Goal: Task Accomplishment & Management: Manage account settings

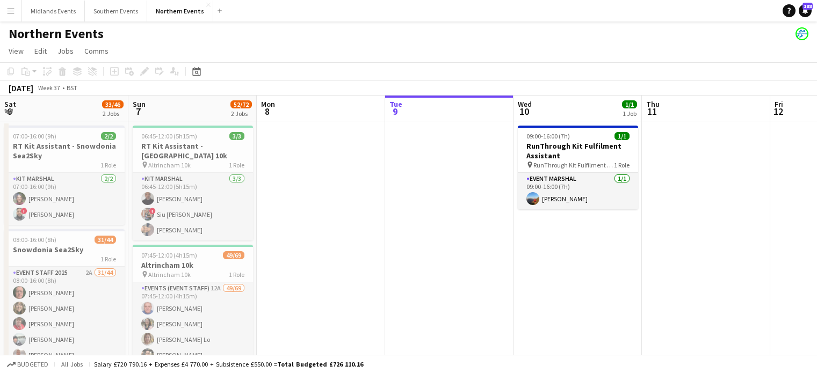
click at [237, 234] on app-calendar-viewport "Sat 6 33/46 2 Jobs Sun 7 52/72 2 Jobs Mon 8 Tue 9 Wed 10 1/1 1 Job Thu 11 Fri 1…" at bounding box center [408, 311] width 817 height 430
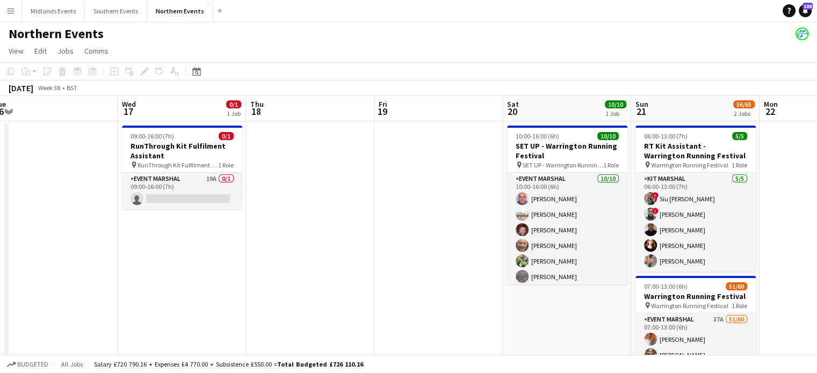
drag, startPoint x: 378, startPoint y: 242, endPoint x: 136, endPoint y: 254, distance: 241.9
click at [136, 254] on app-calendar-viewport "Sat 13 24/24 2 Jobs Sun 14 60/63 2 Jobs Mon 15 Tue 16 Wed 17 0/1 1 Job Thu 18 F…" at bounding box center [408, 326] width 817 height 461
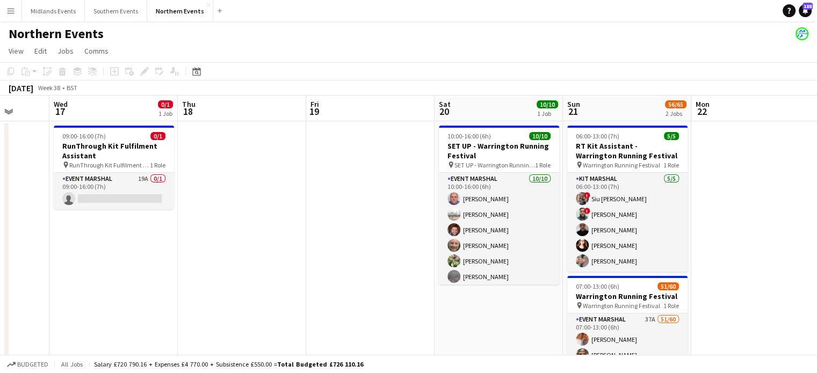
scroll to position [0, 507]
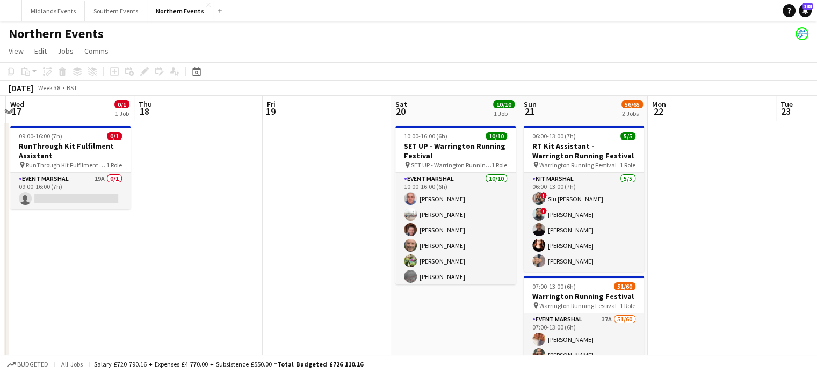
drag, startPoint x: 299, startPoint y: 242, endPoint x: 256, endPoint y: 240, distance: 43.5
click at [256, 240] on app-calendar-viewport "Sat 13 24/24 2 Jobs Sun 14 60/63 2 Jobs Mon 15 Tue 16 Wed 17 0/1 1 Job Thu 18 F…" at bounding box center [408, 326] width 817 height 461
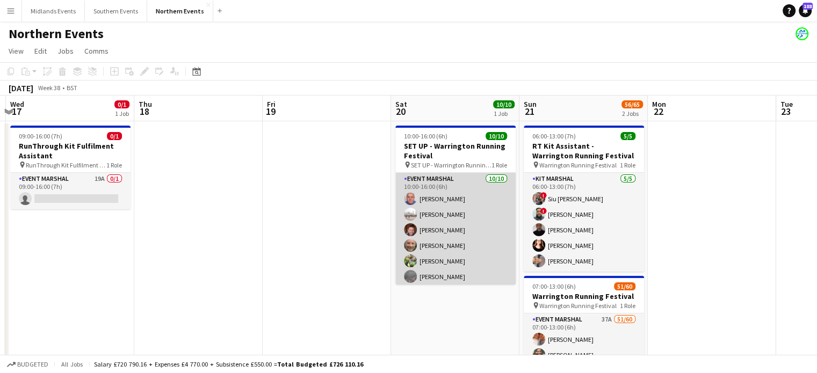
click at [442, 213] on app-card-role "Event Marshal [DATE] 10:00-16:00 (6h) [PERSON_NAME] [PERSON_NAME] [PERSON_NAME]…" at bounding box center [455, 261] width 120 height 177
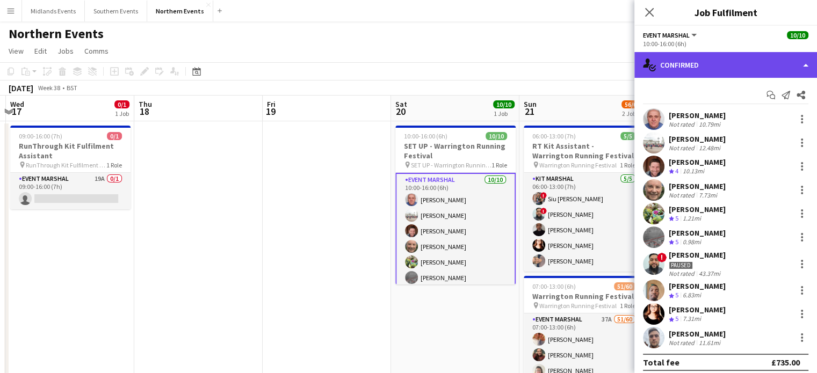
click at [676, 63] on div "single-neutral-actions-check-2 Confirmed" at bounding box center [725, 65] width 183 height 26
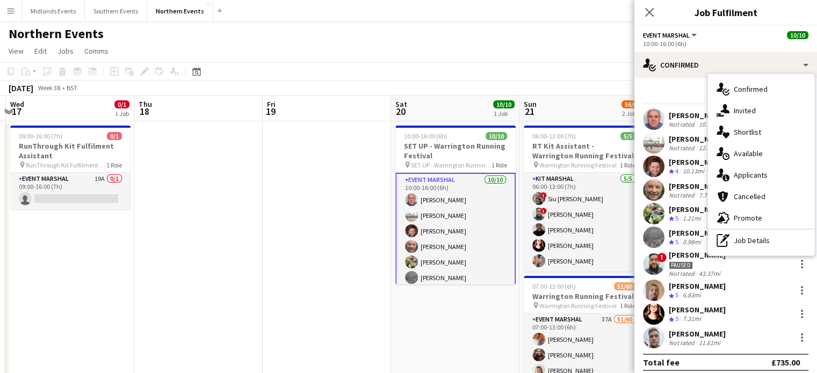
click at [659, 88] on div "Start chat Send notification Share" at bounding box center [725, 95] width 165 height 18
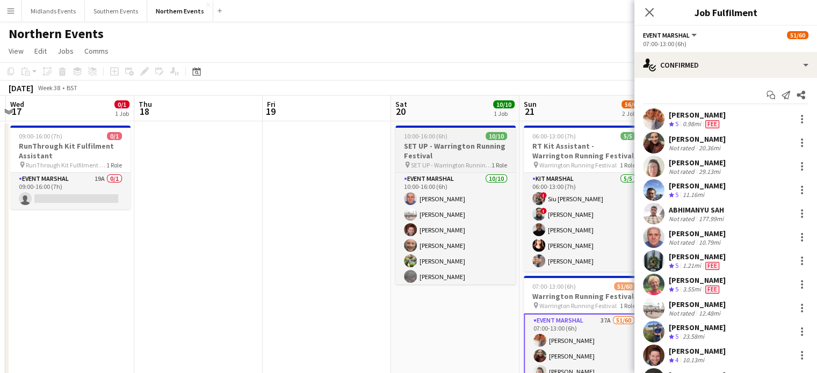
click at [422, 149] on h3 "SET UP - Warrington Running Festival" at bounding box center [455, 150] width 120 height 19
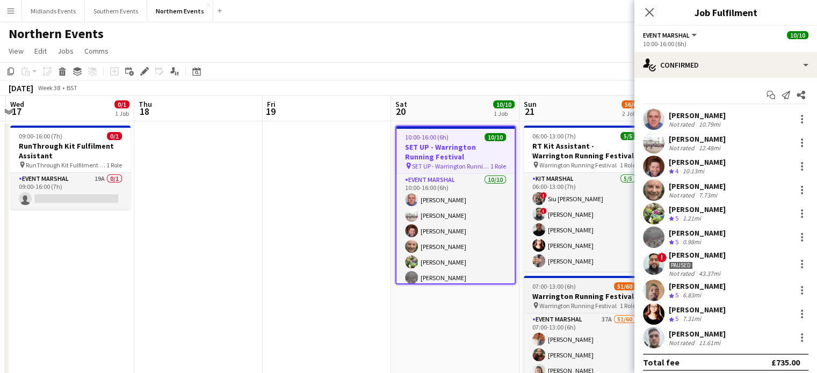
click at [571, 302] on span "Warrington Running Festival" at bounding box center [577, 306] width 77 height 8
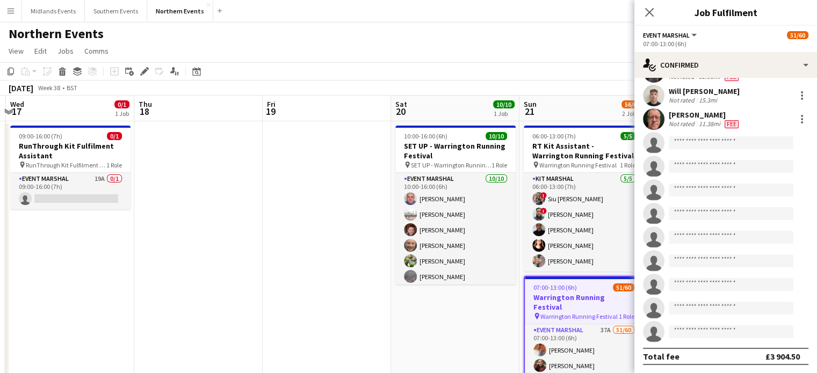
scroll to position [1187, 0]
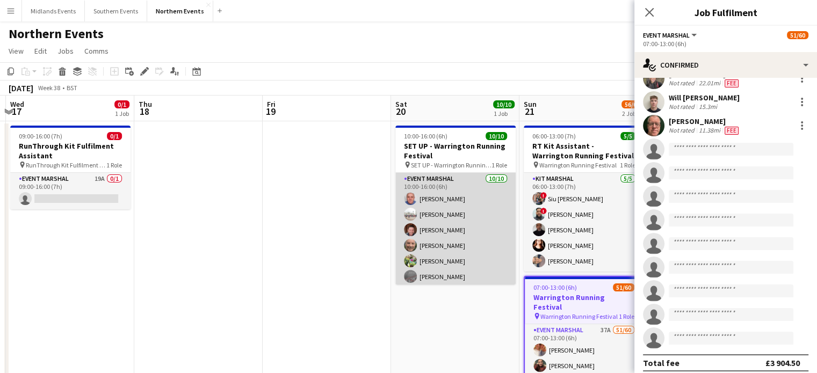
click at [467, 223] on app-card-role "Event Marshal [DATE] 10:00-16:00 (6h) [PERSON_NAME] [PERSON_NAME] [PERSON_NAME]…" at bounding box center [455, 261] width 120 height 177
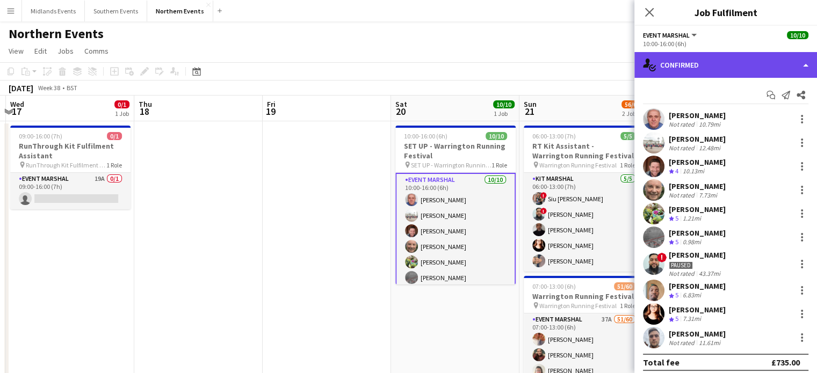
click at [754, 64] on div "single-neutral-actions-check-2 Confirmed" at bounding box center [725, 65] width 183 height 26
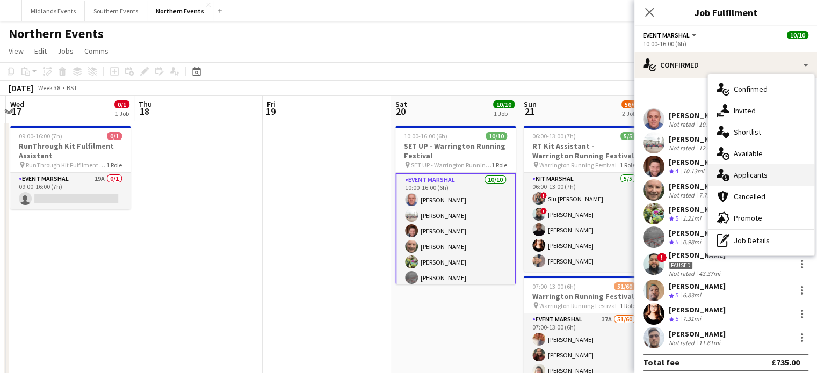
click at [756, 173] on span "Applicants" at bounding box center [750, 175] width 34 height 10
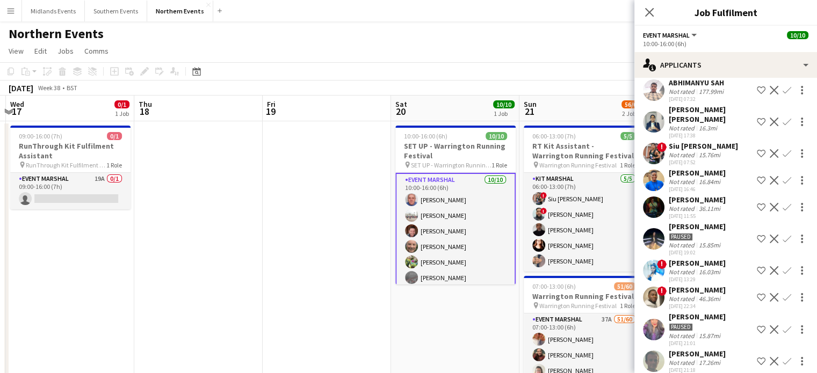
scroll to position [0, 0]
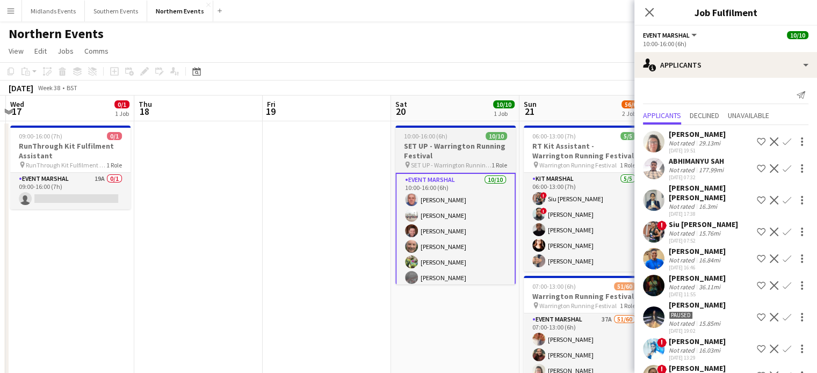
click at [442, 151] on h3 "SET UP - Warrington Running Festival" at bounding box center [455, 150] width 120 height 19
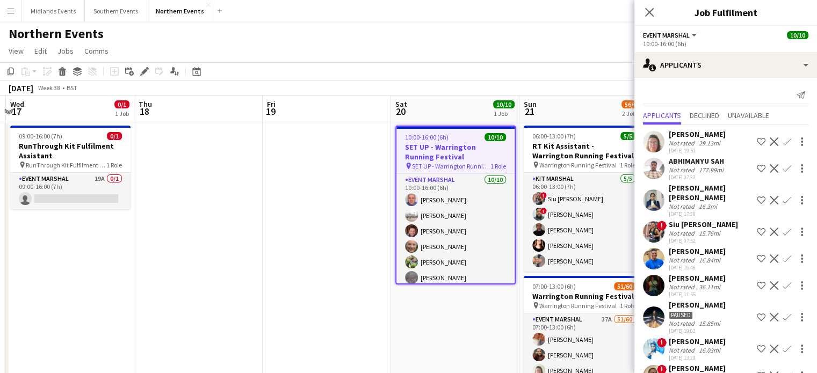
click at [442, 151] on h3 "SET UP - Warrington Running Festival" at bounding box center [455, 151] width 118 height 19
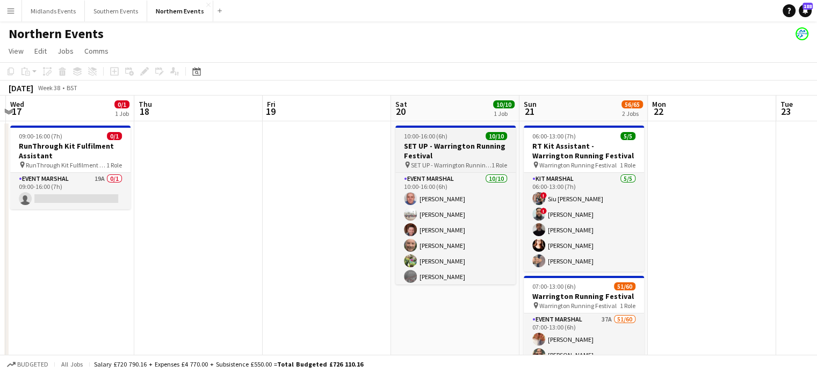
click at [442, 148] on h3 "SET UP - Warrington Running Festival" at bounding box center [455, 150] width 120 height 19
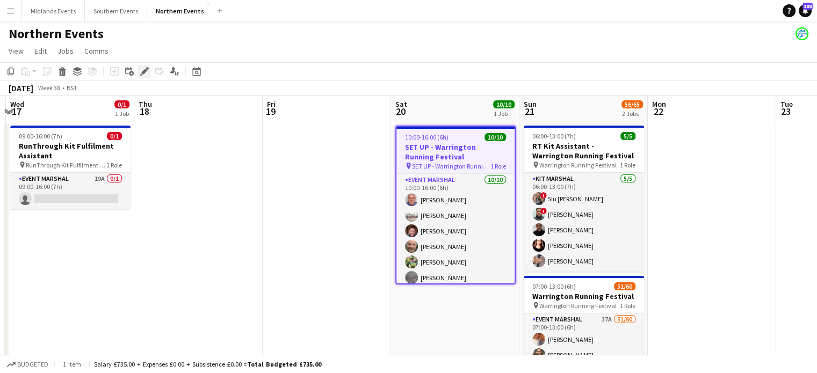
click at [146, 72] on icon "Edit" at bounding box center [144, 71] width 9 height 9
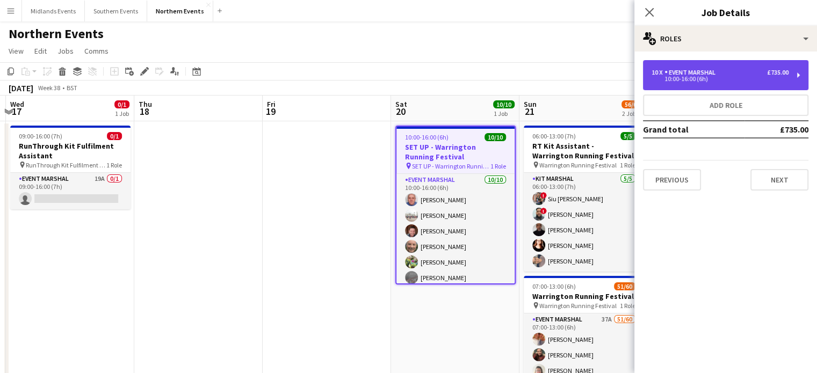
click at [671, 79] on div "10:00-16:00 (6h)" at bounding box center [719, 78] width 137 height 5
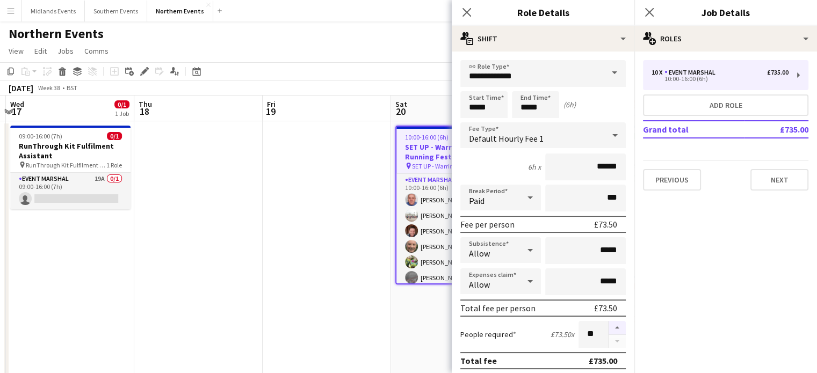
click at [608, 326] on button "button" at bounding box center [616, 328] width 17 height 14
type input "**"
click at [650, 9] on icon "Close pop-in" at bounding box center [649, 12] width 10 height 10
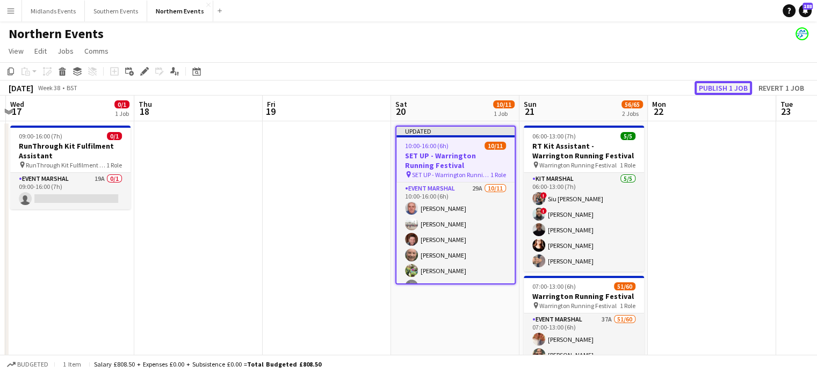
click at [709, 86] on button "Publish 1 job" at bounding box center [722, 88] width 57 height 14
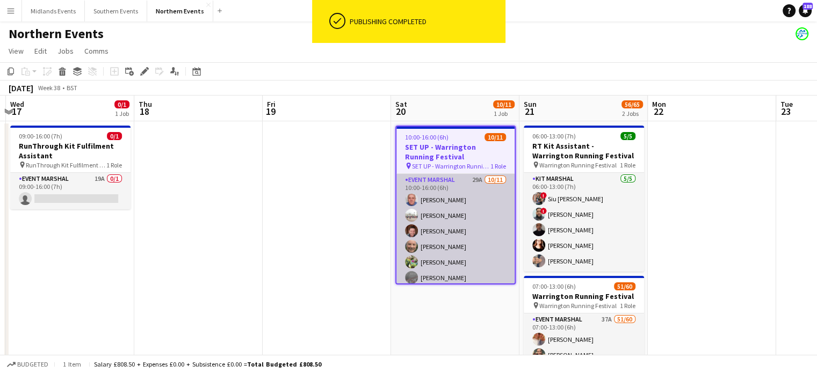
click at [441, 241] on app-card-role "Event Marshal 29A [DATE] 10:00-16:00 (6h) [PERSON_NAME] [PERSON_NAME] [PERSON_N…" at bounding box center [455, 270] width 118 height 192
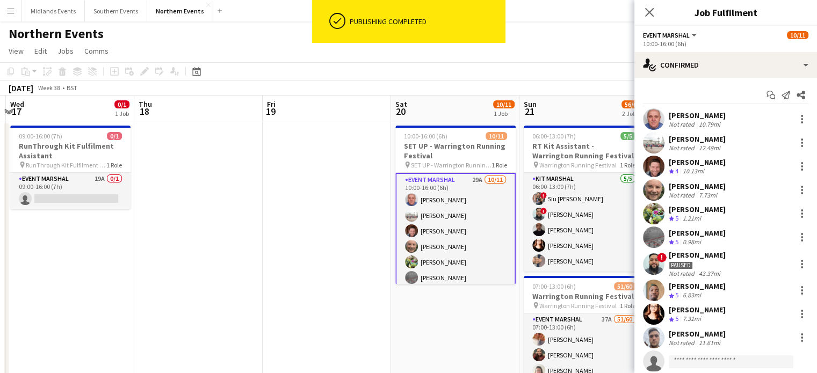
scroll to position [30, 0]
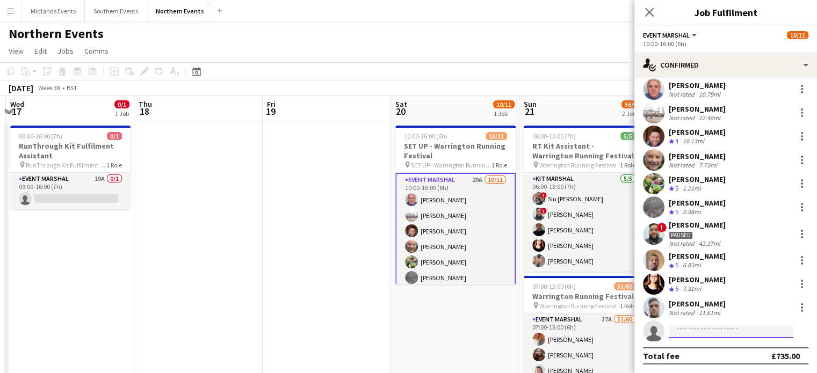
click at [703, 332] on input at bounding box center [730, 331] width 125 height 13
type input "*"
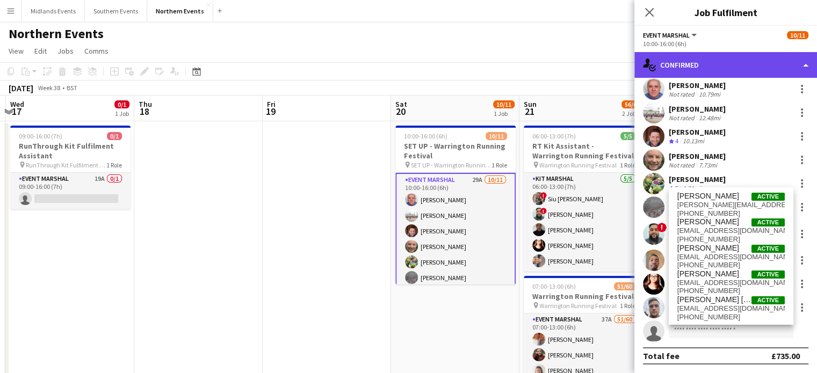
click at [795, 62] on div "single-neutral-actions-check-2 Confirmed" at bounding box center [725, 65] width 183 height 26
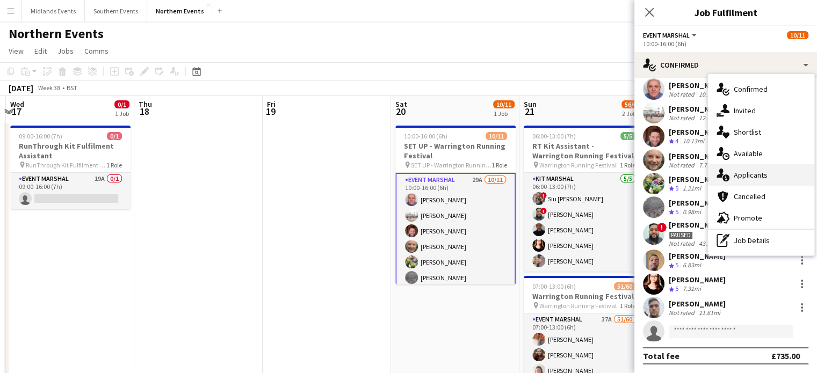
click at [787, 177] on div "single-neutral-actions-information Applicants" at bounding box center [761, 174] width 106 height 21
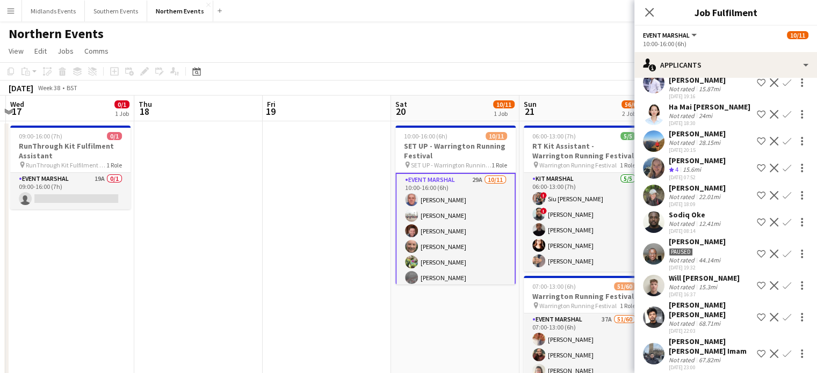
scroll to position [601, 0]
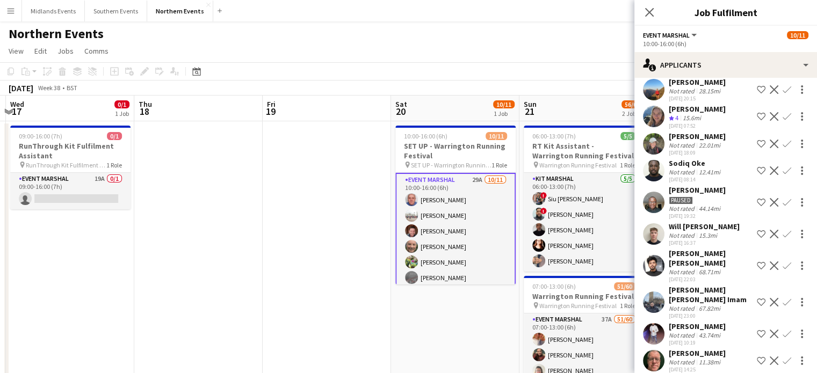
click at [782, 356] on app-icon "Confirm" at bounding box center [786, 360] width 9 height 9
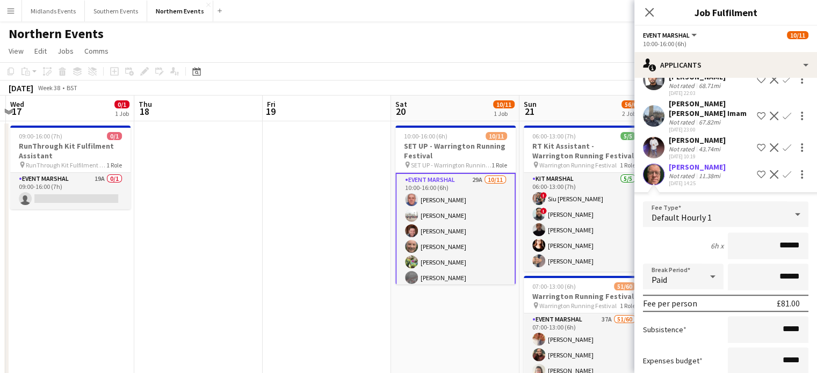
scroll to position [834, 0]
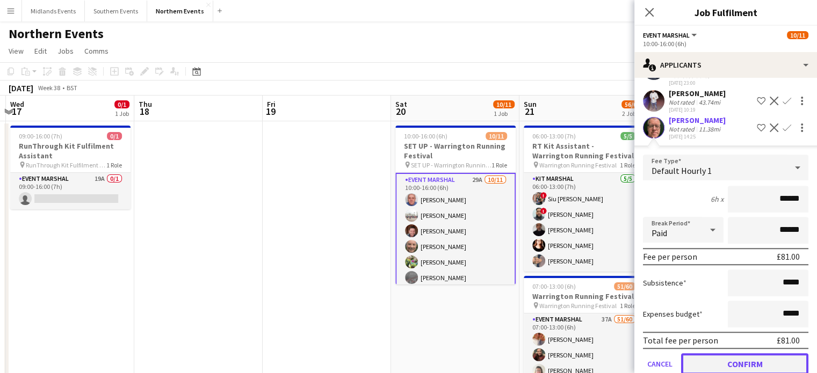
click at [778, 353] on button "Confirm" at bounding box center [744, 363] width 127 height 21
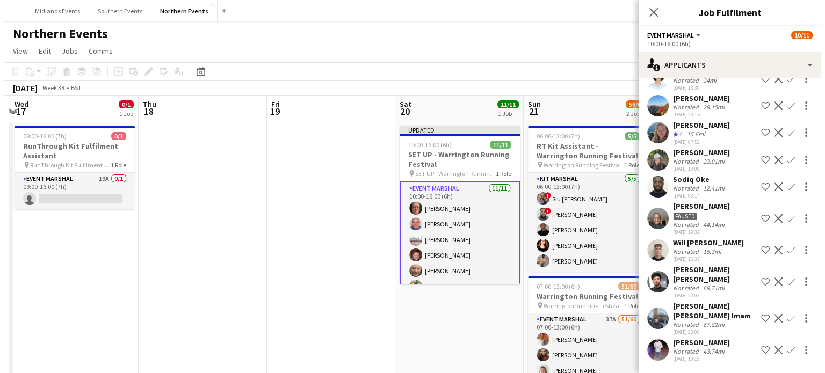
scroll to position [565, 0]
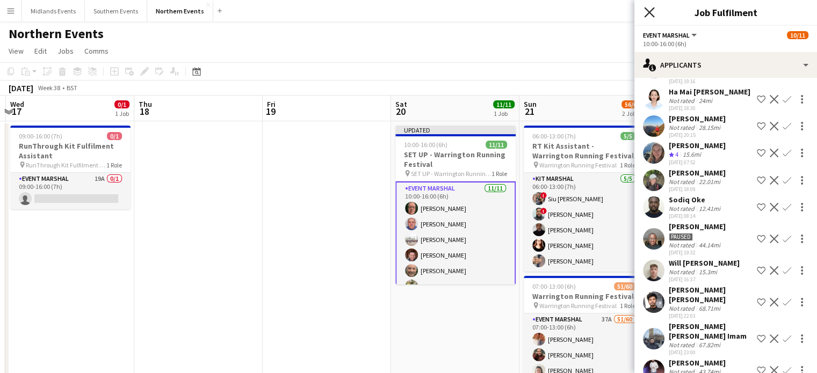
click at [649, 13] on icon at bounding box center [649, 12] width 10 height 10
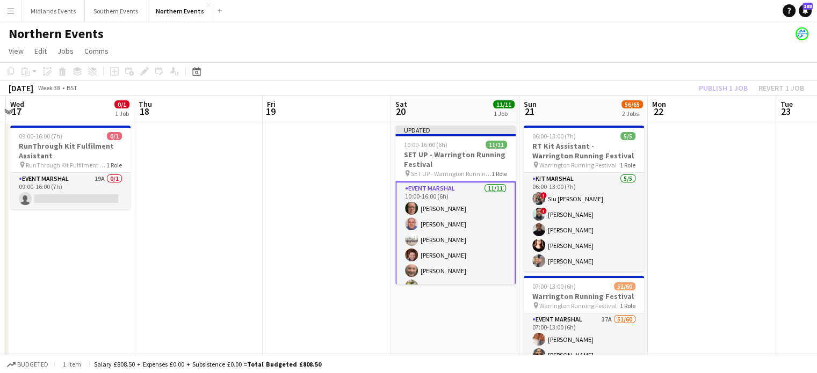
click at [704, 88] on div "Publish 1 job Revert 1 job" at bounding box center [751, 88] width 131 height 14
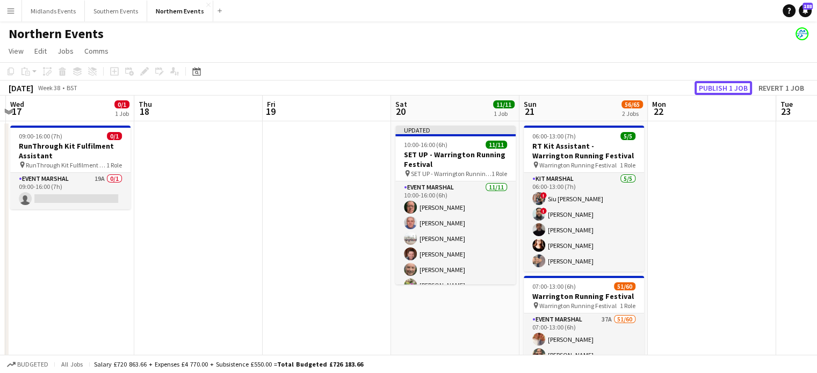
drag, startPoint x: 704, startPoint y: 88, endPoint x: 719, endPoint y: 85, distance: 15.9
click at [719, 85] on button "Publish 1 job" at bounding box center [722, 88] width 57 height 14
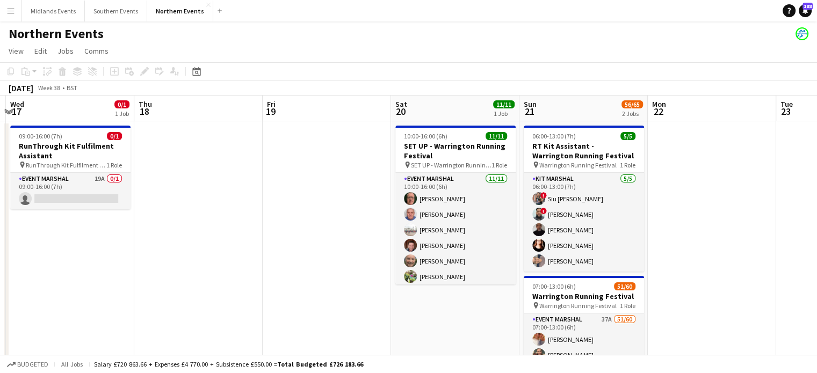
click at [11, 9] on app-icon "Menu" at bounding box center [10, 10] width 9 height 9
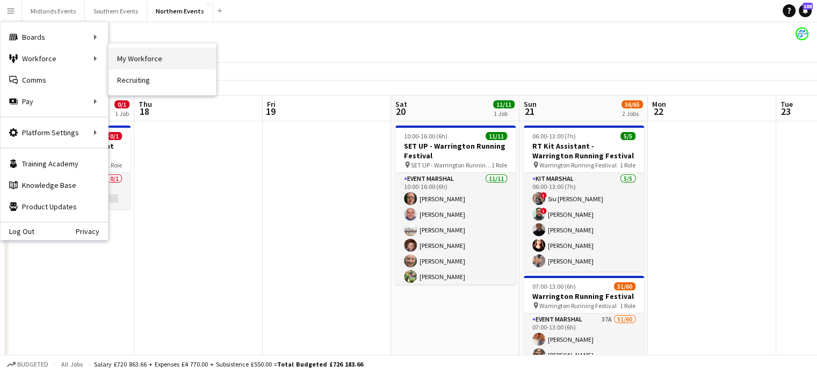
click at [125, 62] on link "My Workforce" at bounding box center [161, 58] width 107 height 21
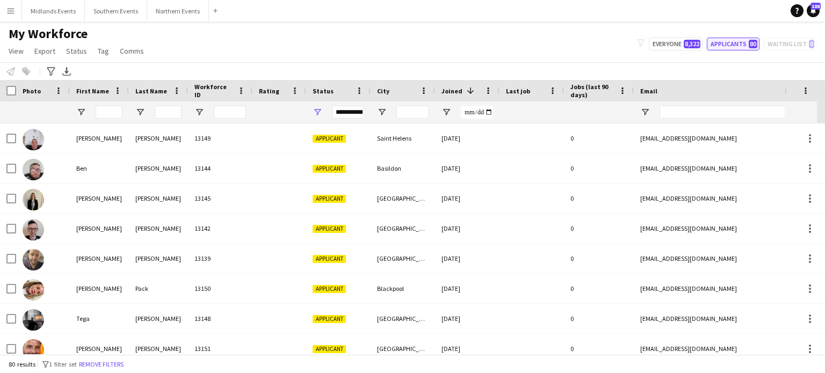
click at [735, 45] on button "Applicants 80" at bounding box center [733, 44] width 53 height 13
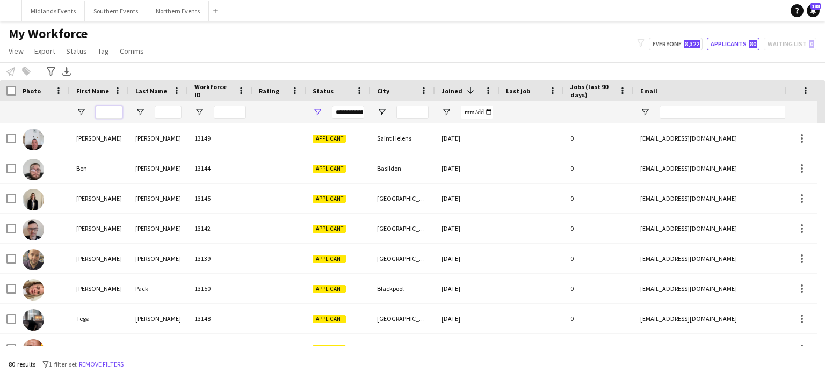
click at [113, 116] on input "First Name Filter Input" at bounding box center [109, 112] width 27 height 13
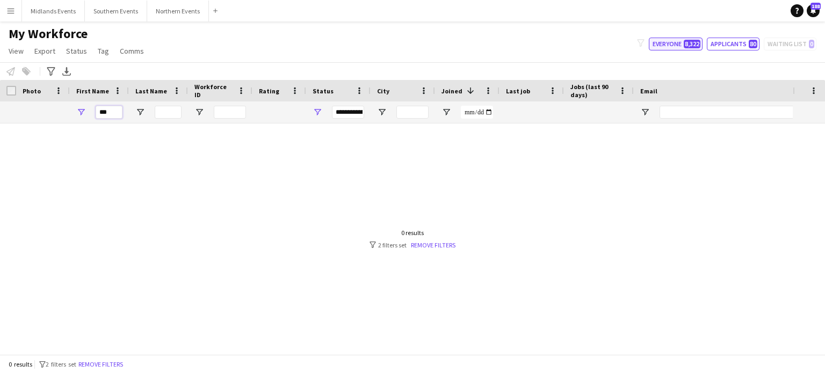
type input "***"
click at [660, 50] on button "Everyone 8,322" at bounding box center [676, 44] width 54 height 13
type input "**********"
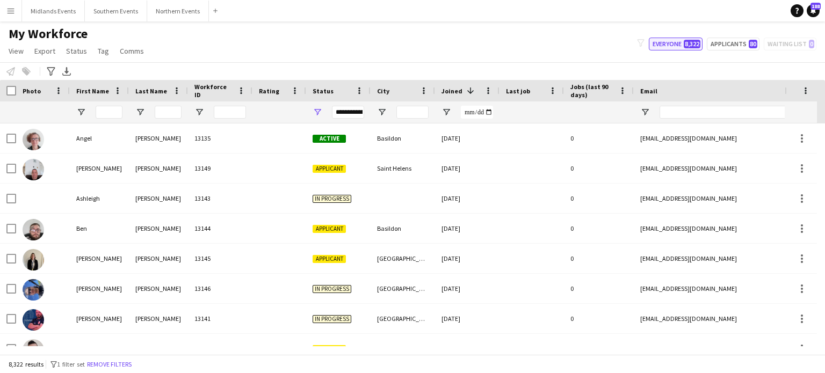
click at [670, 45] on button "Everyone 8,322" at bounding box center [676, 44] width 54 height 13
click at [104, 106] on input "First Name Filter Input" at bounding box center [109, 112] width 27 height 13
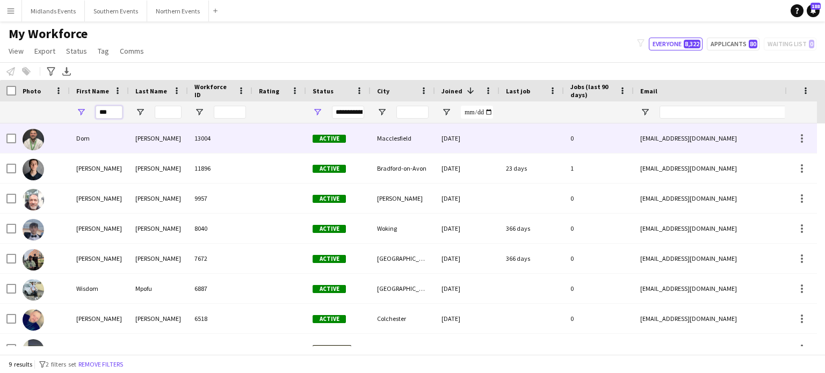
type input "***"
click at [88, 139] on div "Dom" at bounding box center [99, 138] width 59 height 30
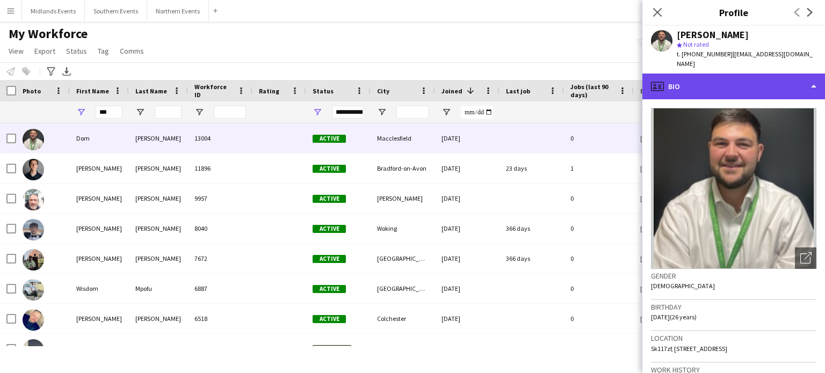
click at [781, 74] on div "profile Bio" at bounding box center [733, 87] width 183 height 26
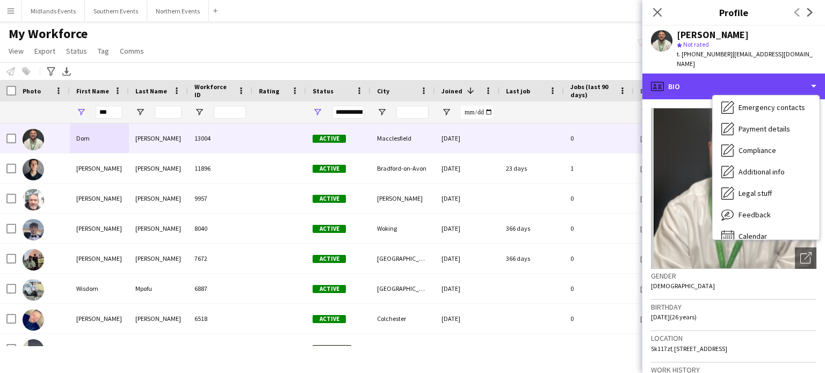
scroll to position [101, 0]
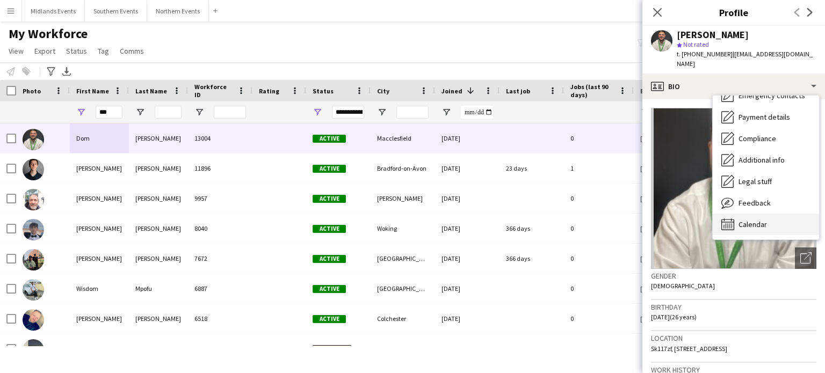
click at [767, 217] on div "Calendar Calendar" at bounding box center [765, 224] width 106 height 21
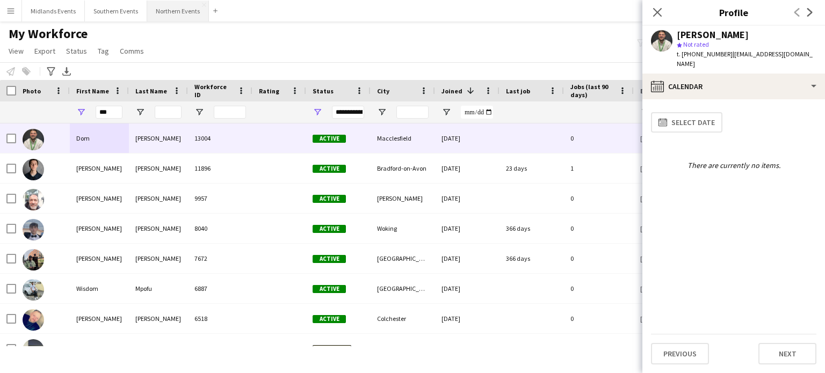
click at [179, 10] on button "Northern Events Close" at bounding box center [178, 11] width 62 height 21
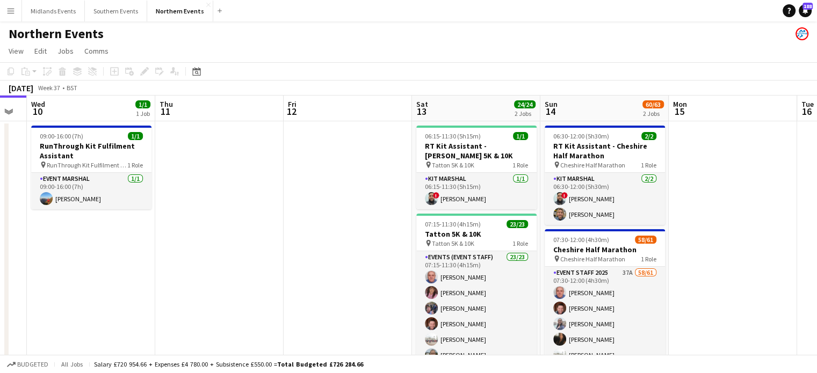
scroll to position [0, 382]
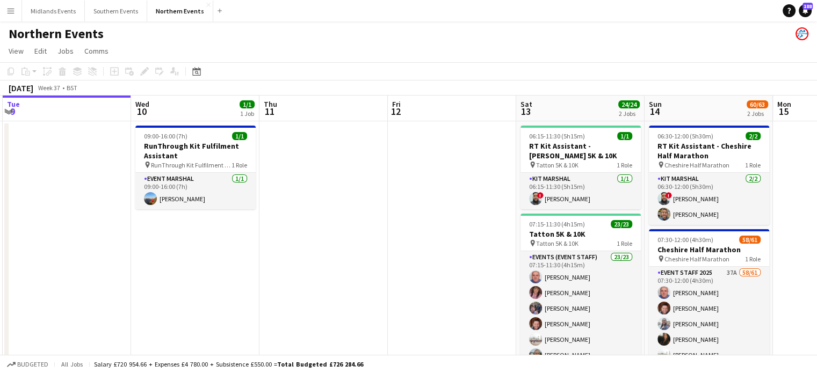
drag, startPoint x: 618, startPoint y: 268, endPoint x: 365, endPoint y: 258, distance: 254.2
click at [365, 258] on app-calendar-viewport "Sat 6 33/46 2 Jobs Sun 7 52/72 2 Jobs Mon 8 Tue 9 Wed 10 1/1 1 Job Thu 11 Fri 1…" at bounding box center [408, 311] width 817 height 430
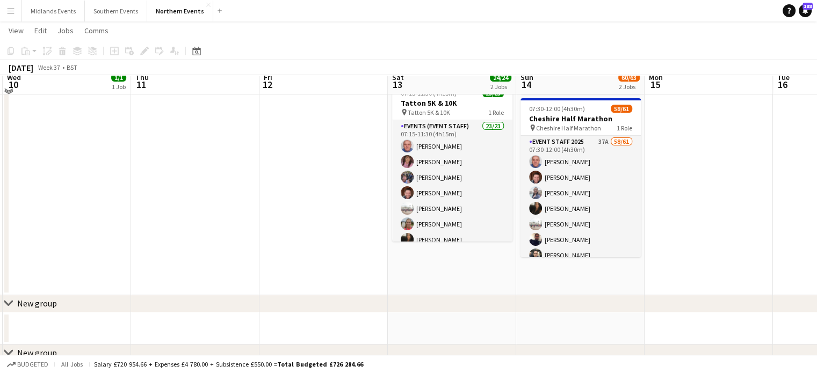
scroll to position [123, 0]
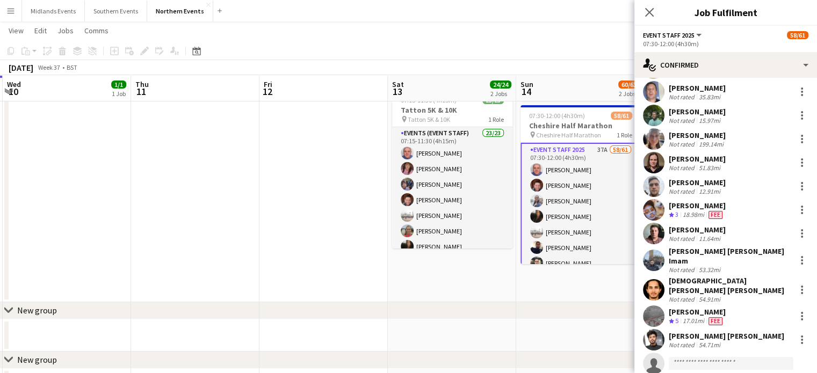
scroll to position [1241, 0]
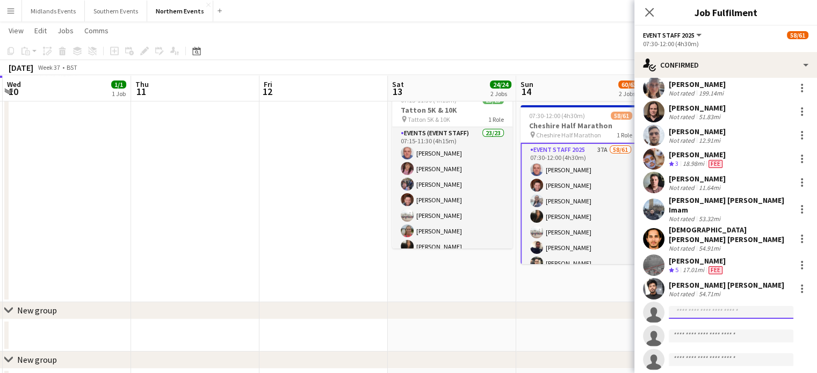
click at [690, 306] on input at bounding box center [730, 312] width 125 height 13
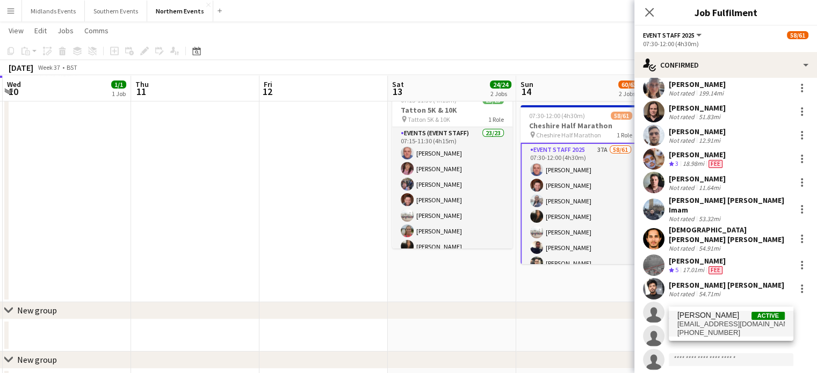
type input "*****"
click at [700, 324] on span "[EMAIL_ADDRESS][DOMAIN_NAME]" at bounding box center [730, 324] width 107 height 9
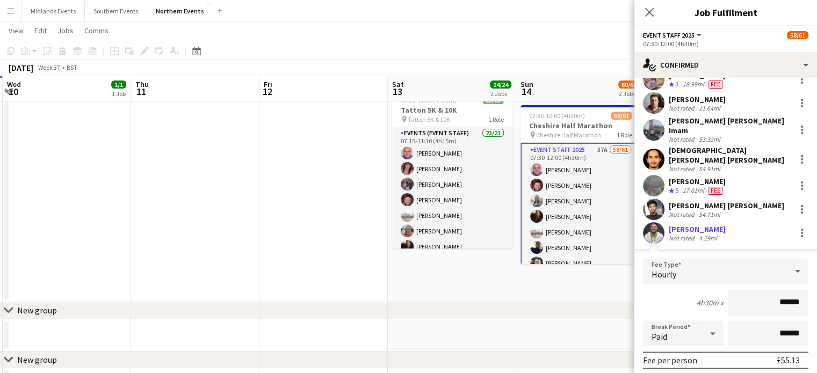
scroll to position [1499, 0]
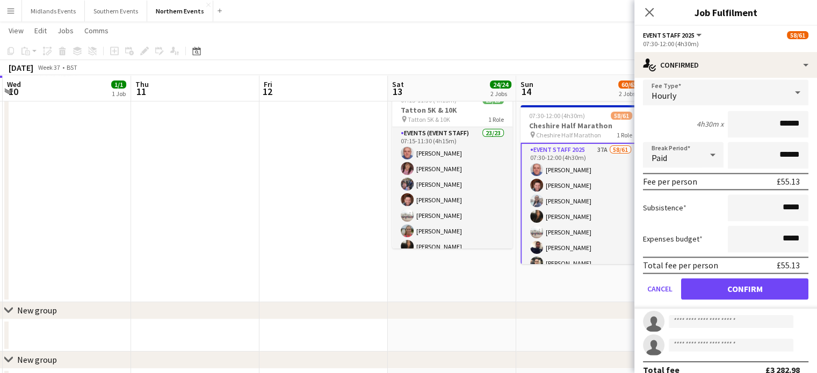
drag, startPoint x: 765, startPoint y: 111, endPoint x: 790, endPoint y: 111, distance: 25.8
click at [790, 111] on input "******" at bounding box center [767, 124] width 81 height 27
type input "******"
click at [761, 278] on button "Confirm" at bounding box center [744, 288] width 127 height 21
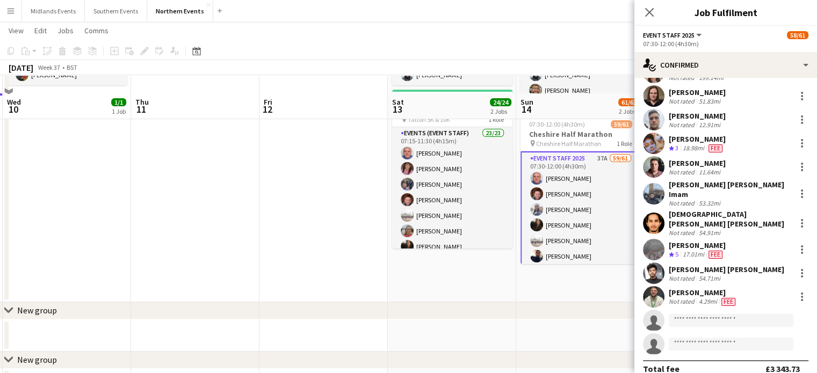
scroll to position [144, 0]
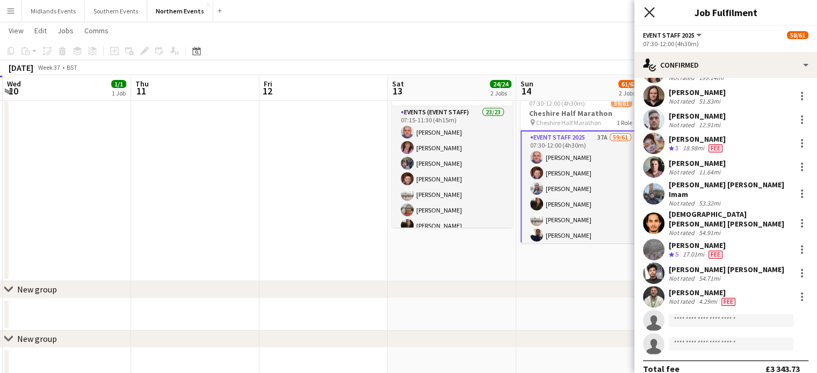
click at [651, 14] on icon at bounding box center [649, 12] width 10 height 10
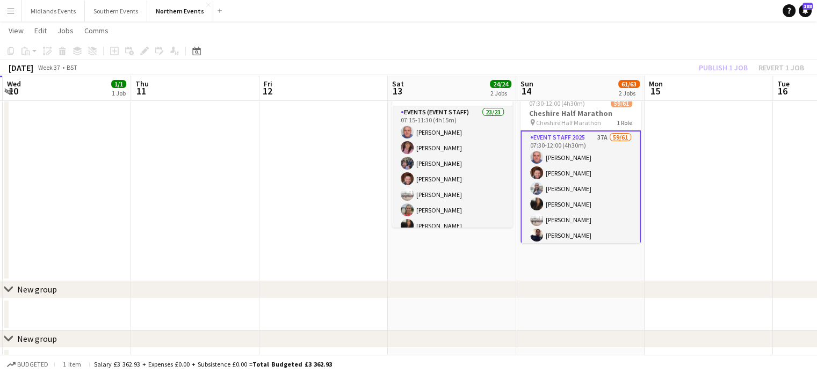
click at [685, 158] on app-date-cell at bounding box center [708, 128] width 128 height 305
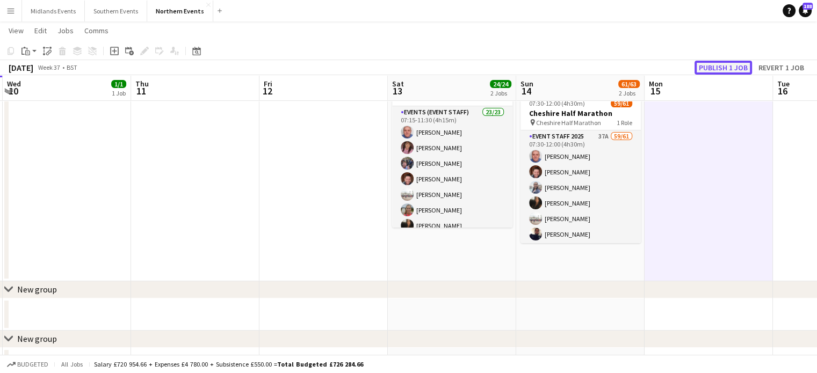
click at [711, 70] on button "Publish 1 job" at bounding box center [722, 68] width 57 height 14
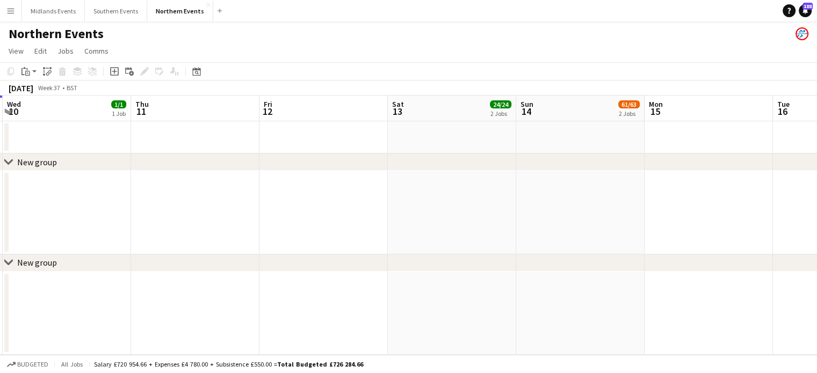
click at [16, 8] on button "Menu" at bounding box center [10, 10] width 21 height 21
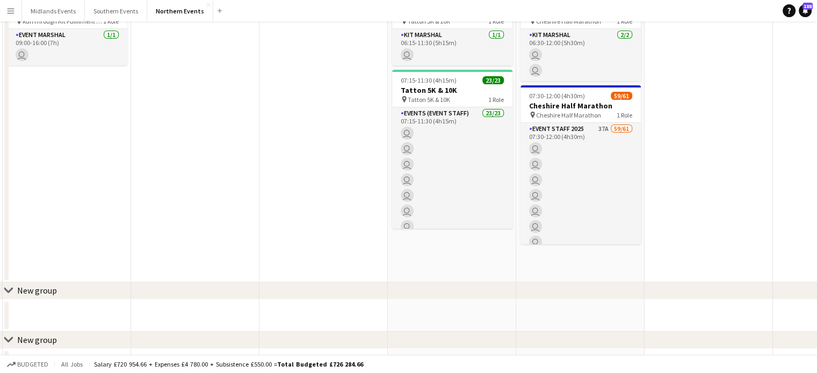
click at [13, 10] on app-icon "Menu" at bounding box center [10, 10] width 9 height 9
click at [9, 12] on app-icon "Menu" at bounding box center [10, 10] width 9 height 9
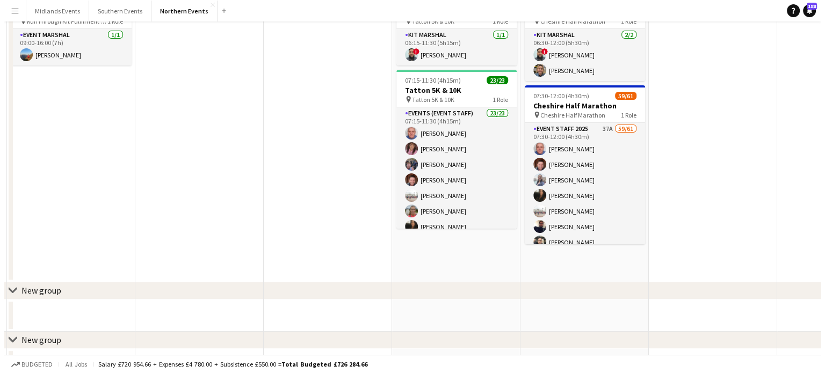
scroll to position [0, 0]
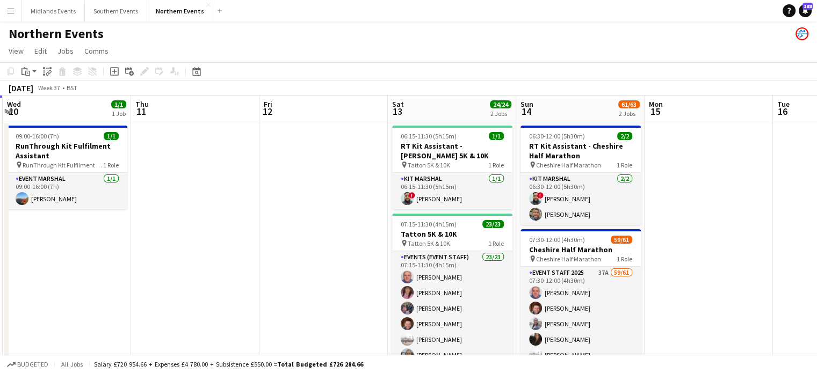
click at [9, 11] on app-icon "Menu" at bounding box center [10, 10] width 9 height 9
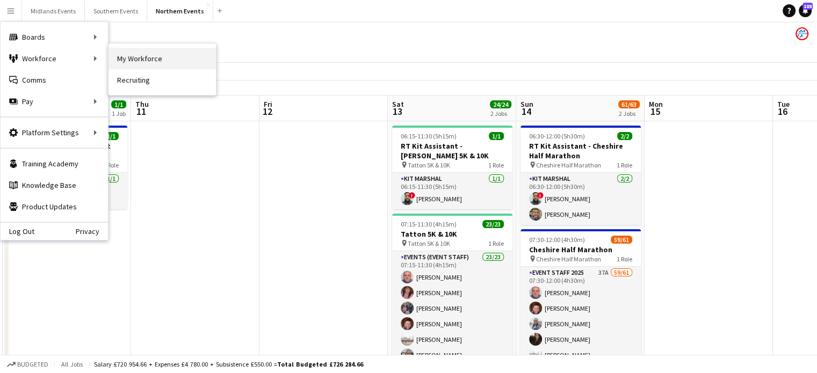
click at [121, 62] on link "My Workforce" at bounding box center [161, 58] width 107 height 21
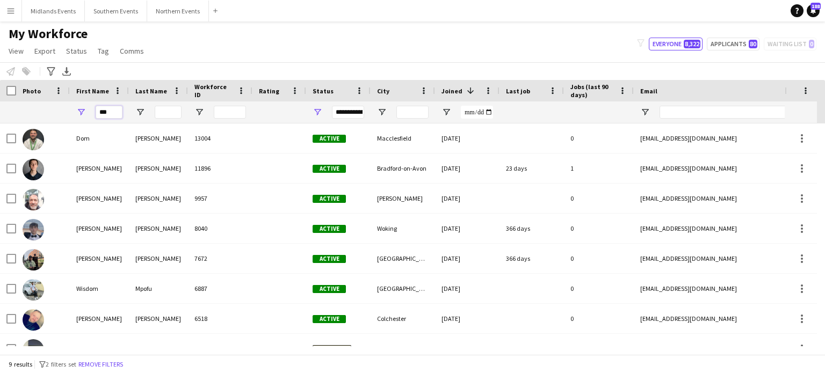
click at [113, 113] on input "***" at bounding box center [109, 112] width 27 height 13
click at [112, 113] on input "***" at bounding box center [109, 112] width 27 height 13
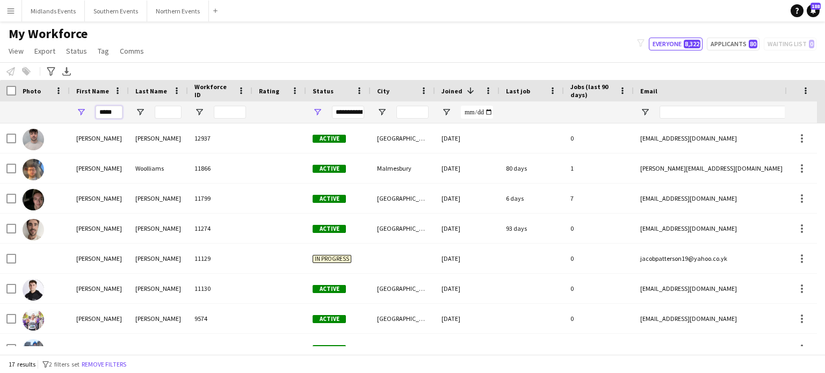
type input "*****"
click at [162, 115] on input "Last Name Filter Input" at bounding box center [168, 112] width 27 height 13
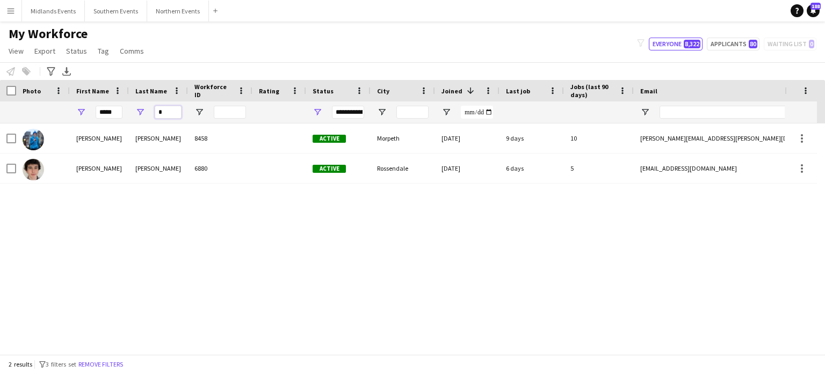
type input "*"
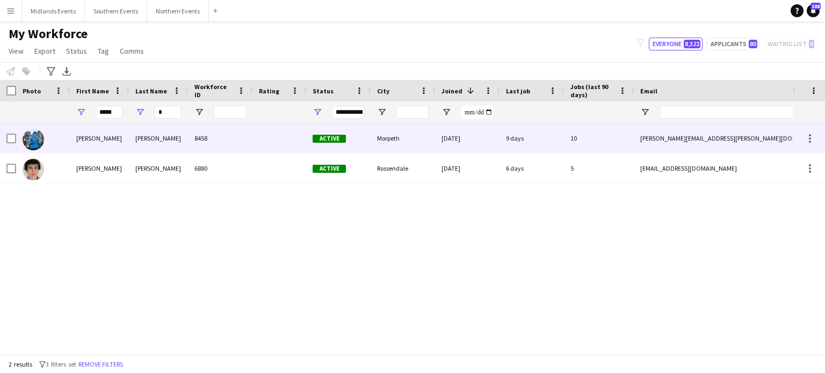
click at [90, 140] on div "[PERSON_NAME]" at bounding box center [99, 138] width 59 height 30
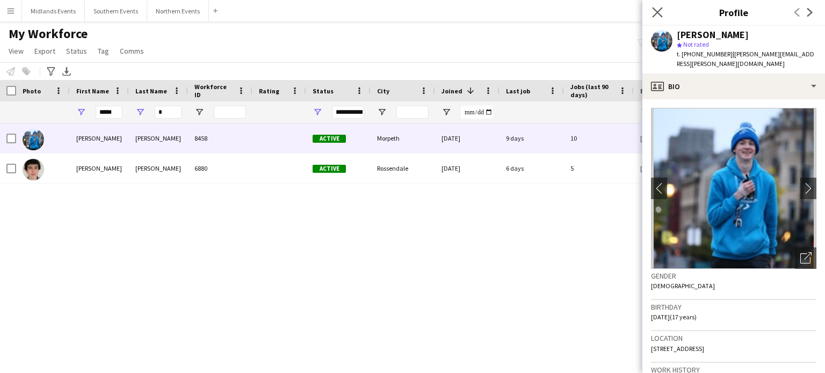
click at [653, 6] on app-icon "Close pop-in" at bounding box center [658, 13] width 16 height 16
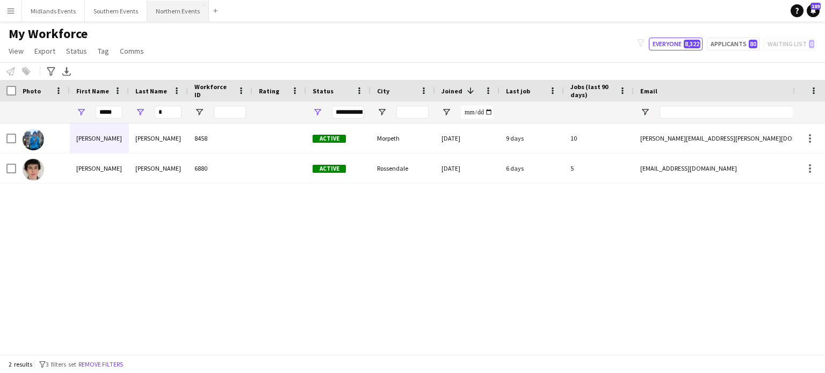
click at [170, 10] on button "Northern Events Close" at bounding box center [178, 11] width 62 height 21
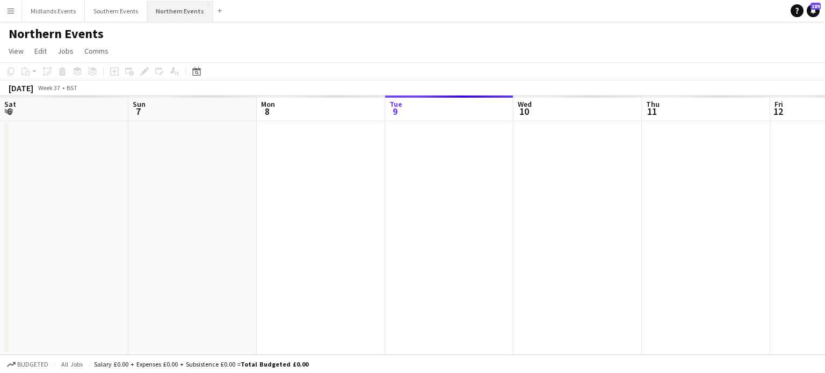
scroll to position [0, 257]
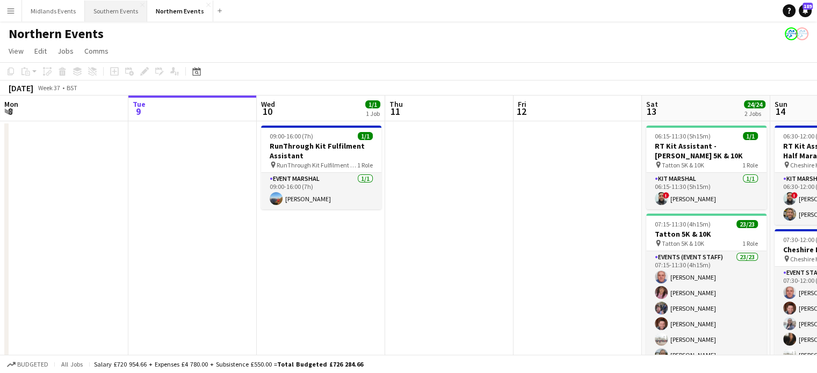
click at [111, 9] on button "Southern Events Close" at bounding box center [116, 11] width 62 height 21
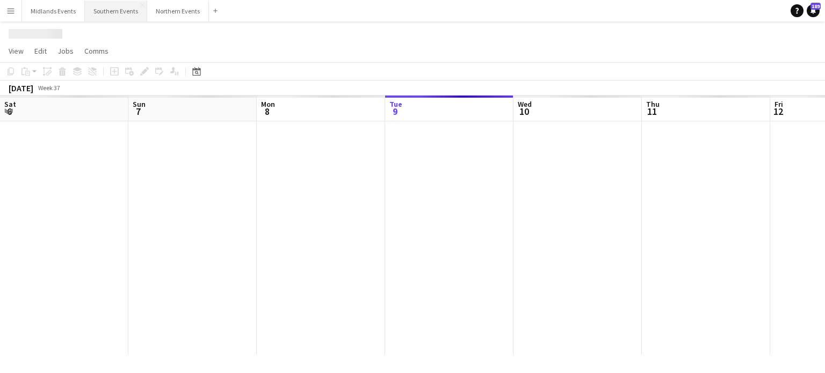
scroll to position [0, 257]
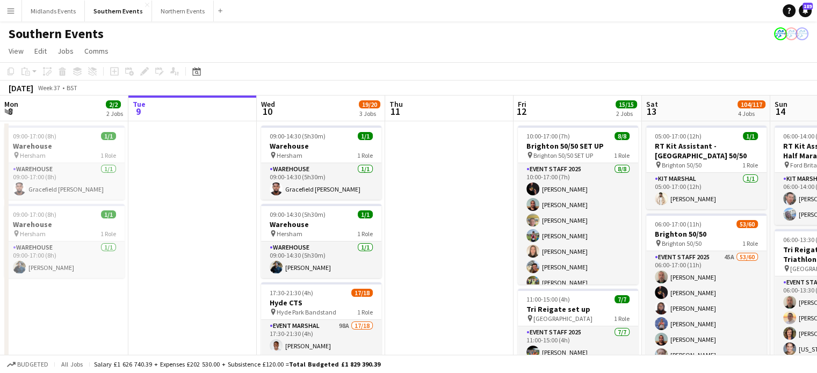
click at [11, 14] on app-icon "Menu" at bounding box center [10, 10] width 9 height 9
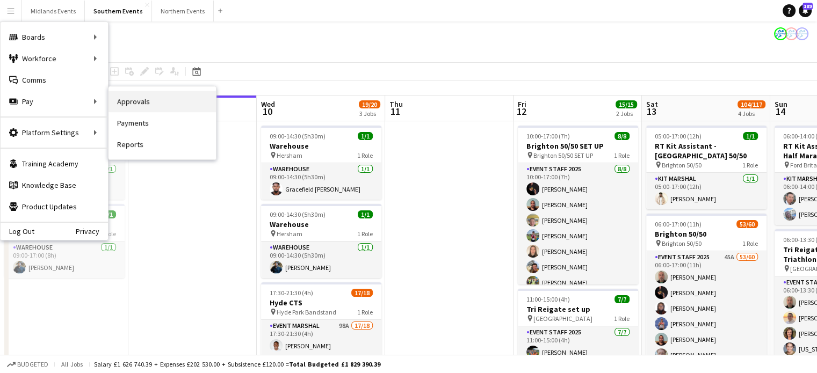
click at [151, 103] on link "Approvals" at bounding box center [161, 101] width 107 height 21
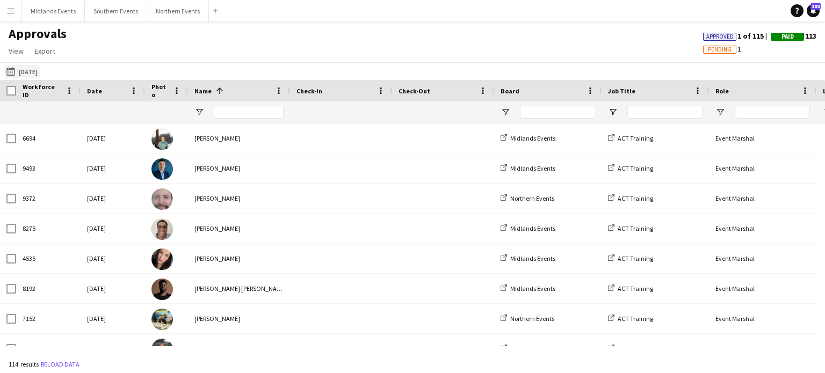
click at [23, 67] on button "[DATE] [DATE]" at bounding box center [21, 71] width 35 height 13
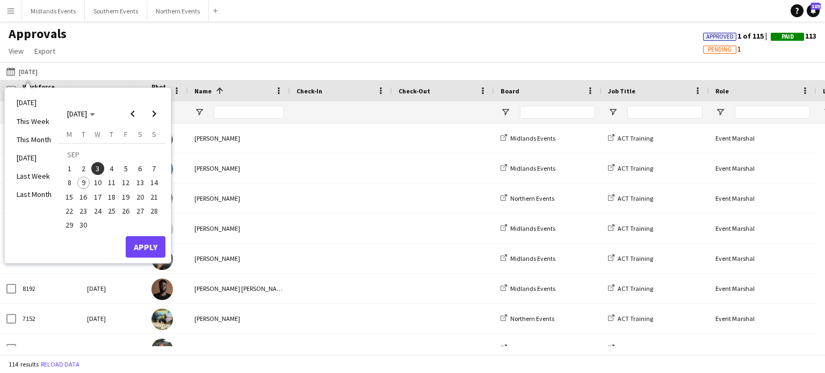
click at [82, 183] on span "9" at bounding box center [83, 183] width 13 height 13
click at [155, 249] on button "Apply" at bounding box center [146, 246] width 40 height 21
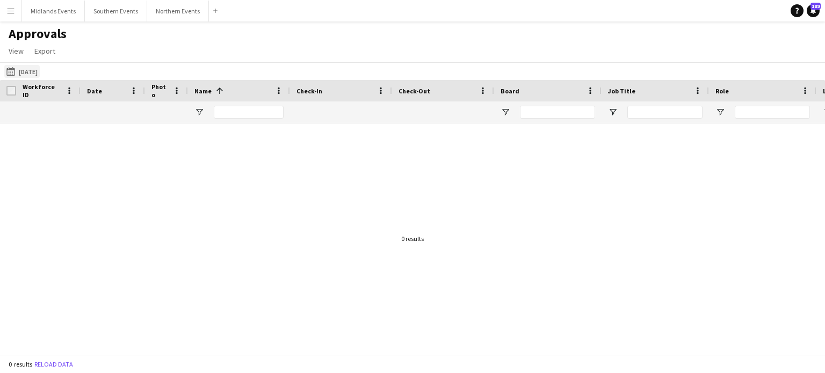
click at [30, 70] on button "[DATE] [DATE]" at bounding box center [21, 71] width 35 height 13
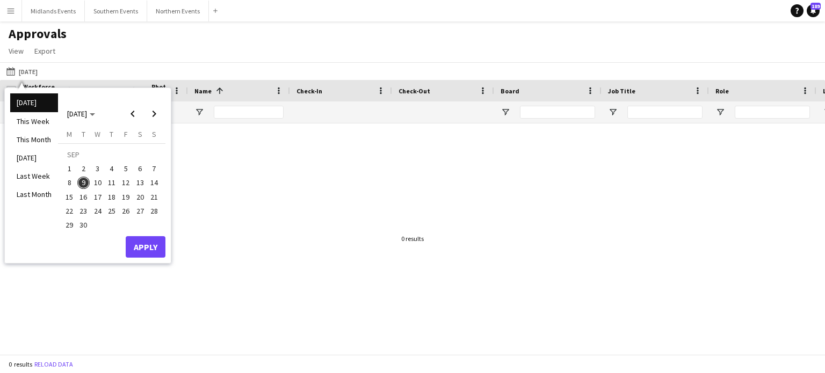
click at [70, 180] on span "8" at bounding box center [69, 183] width 13 height 13
click at [141, 246] on button "Apply" at bounding box center [146, 246] width 40 height 21
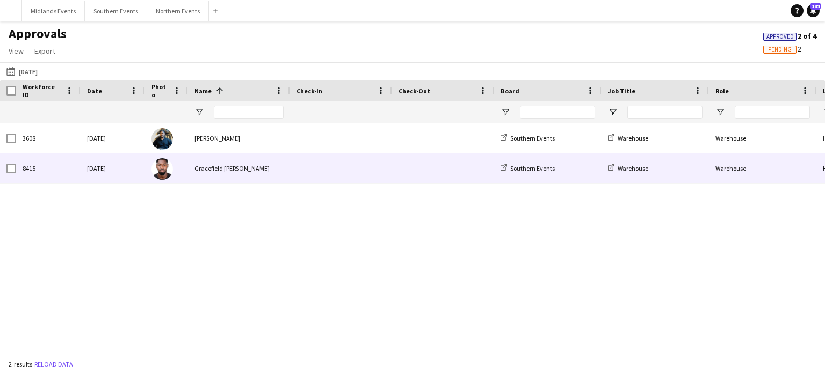
click at [208, 169] on div "Gracefield [PERSON_NAME]" at bounding box center [239, 169] width 102 height 30
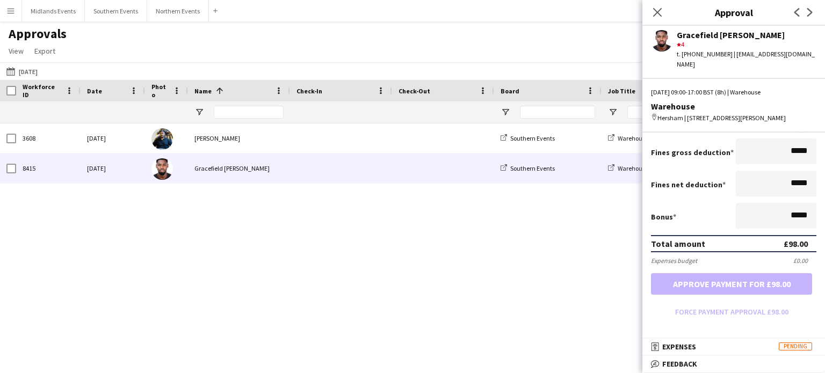
scroll to position [201, 0]
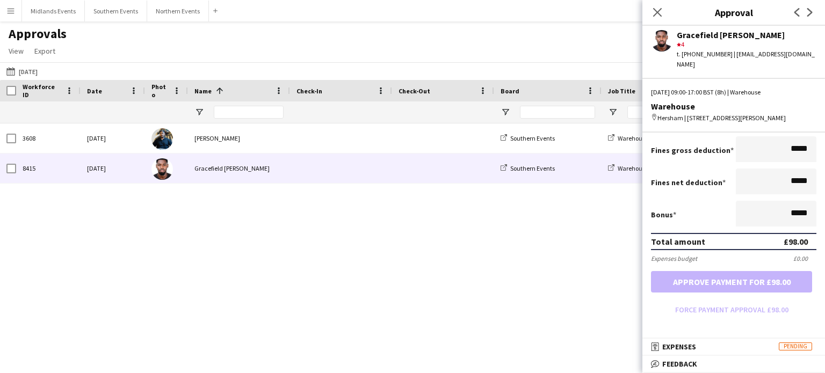
click at [5, 12] on button "Menu" at bounding box center [10, 10] width 21 height 21
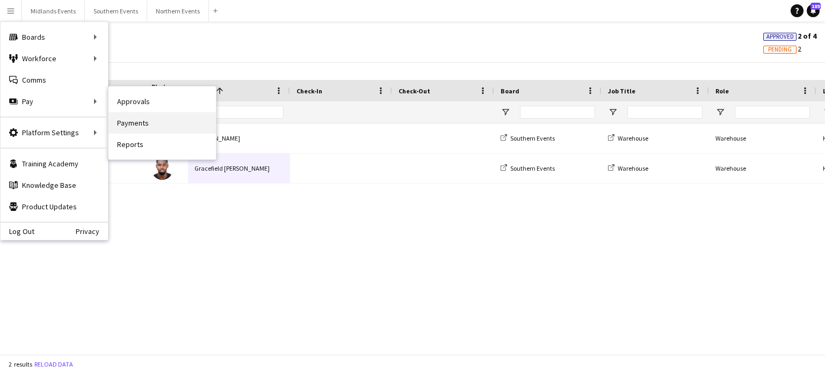
click at [137, 121] on link "Payments" at bounding box center [161, 122] width 107 height 21
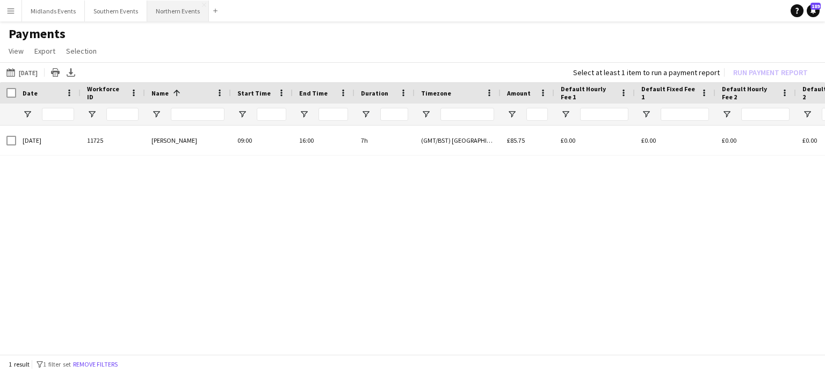
click at [171, 13] on button "Northern Events Close" at bounding box center [178, 11] width 62 height 21
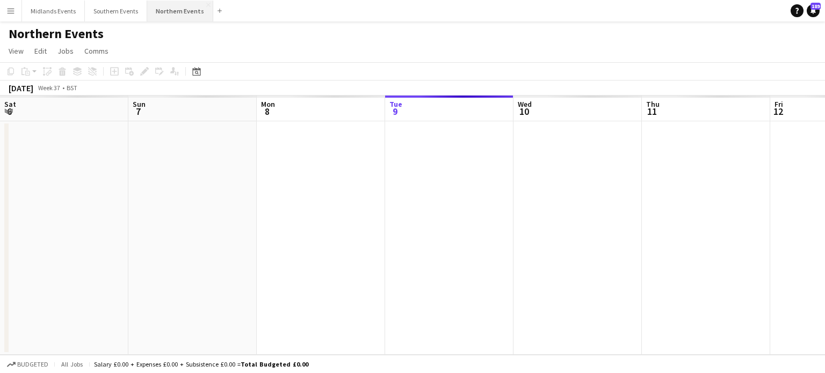
scroll to position [0, 257]
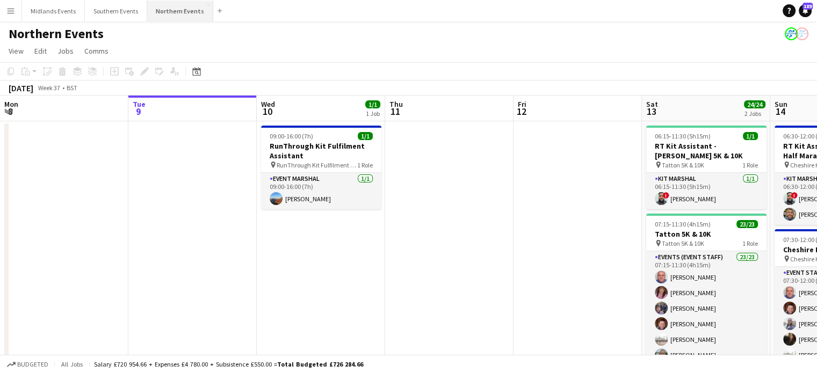
click at [178, 15] on button "Northern Events Close" at bounding box center [180, 11] width 66 height 21
click at [180, 12] on button "Northern Events Close" at bounding box center [180, 11] width 66 height 21
